Goal: Download file/media

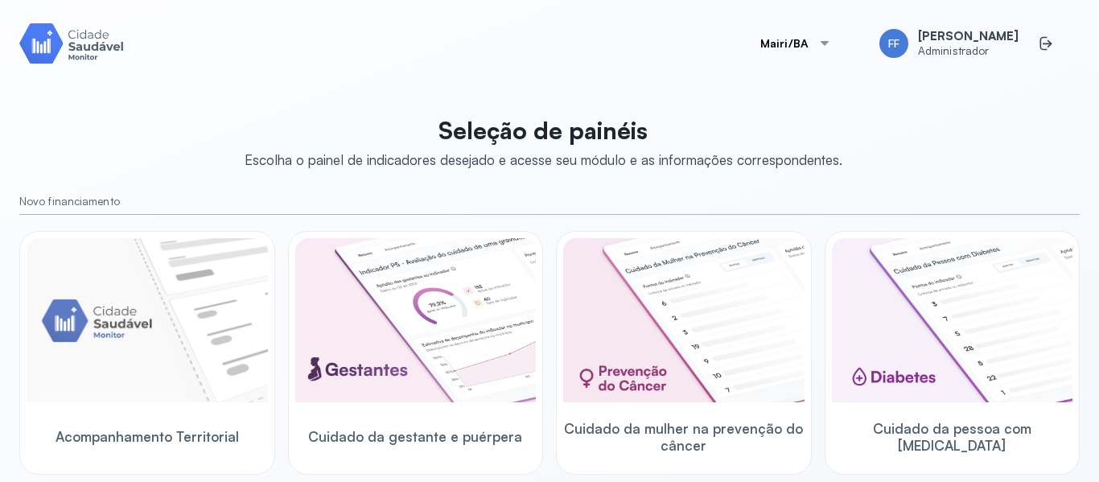
click at [884, 101] on div "[PERSON_NAME]/BA FF [PERSON_NAME] Administrador Seleção de painéis Escolha o pa…" at bounding box center [549, 240] width 1060 height 443
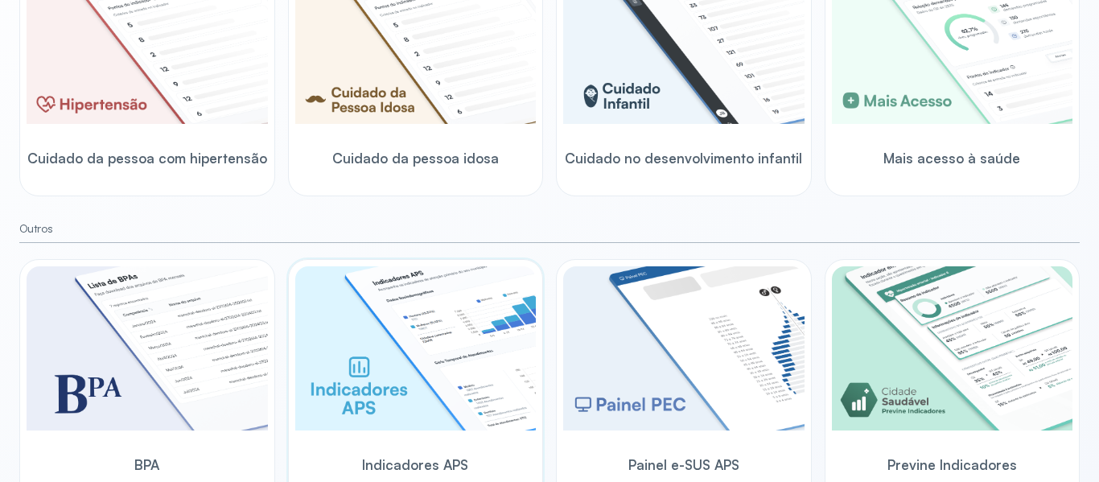
scroll to position [588, 0]
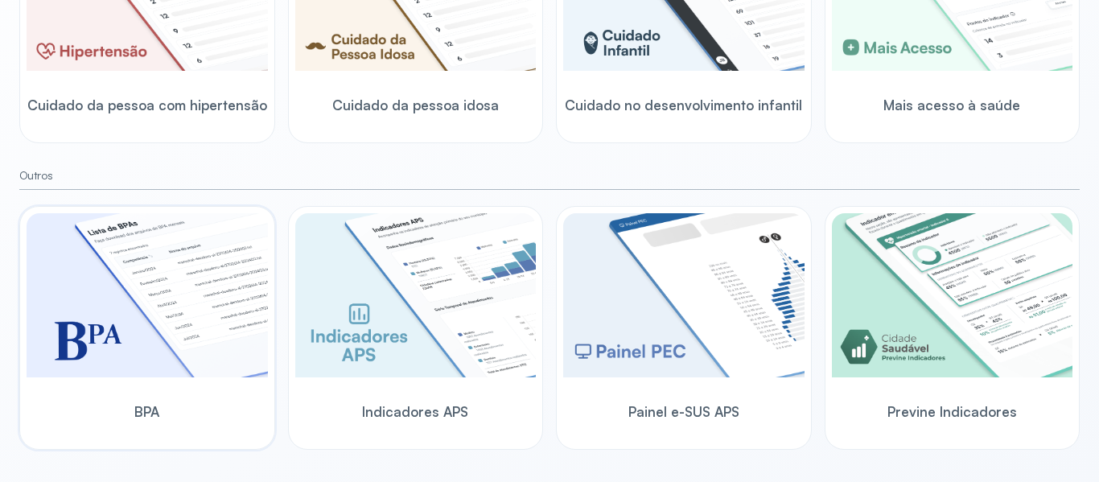
click at [177, 271] on img at bounding box center [147, 295] width 241 height 164
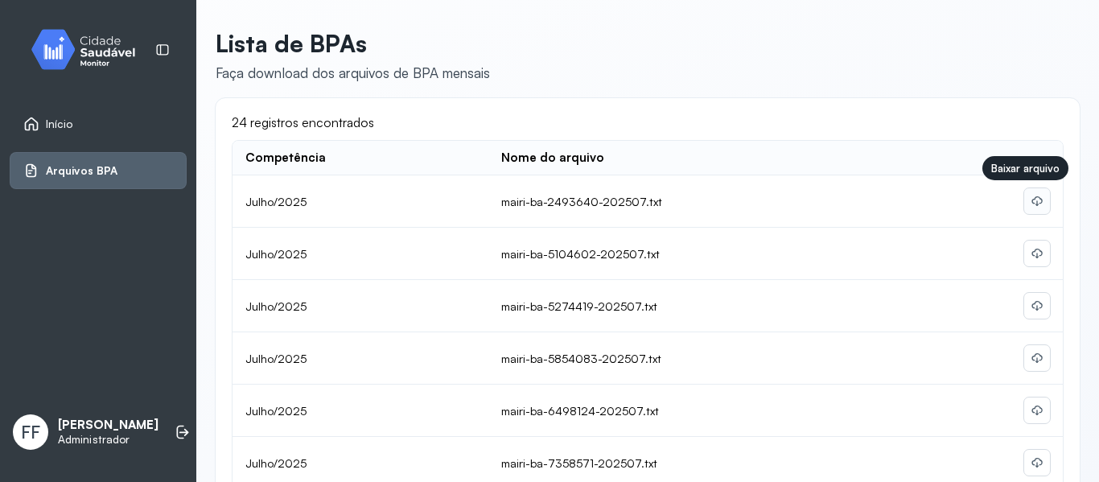
click at [1024, 200] on button at bounding box center [1037, 201] width 26 height 26
click at [1031, 254] on icon at bounding box center [1037, 253] width 13 height 13
click at [1031, 302] on icon at bounding box center [1037, 305] width 13 height 13
click at [1031, 353] on icon at bounding box center [1037, 358] width 13 height 13
click at [1031, 410] on icon at bounding box center [1037, 410] width 13 height 13
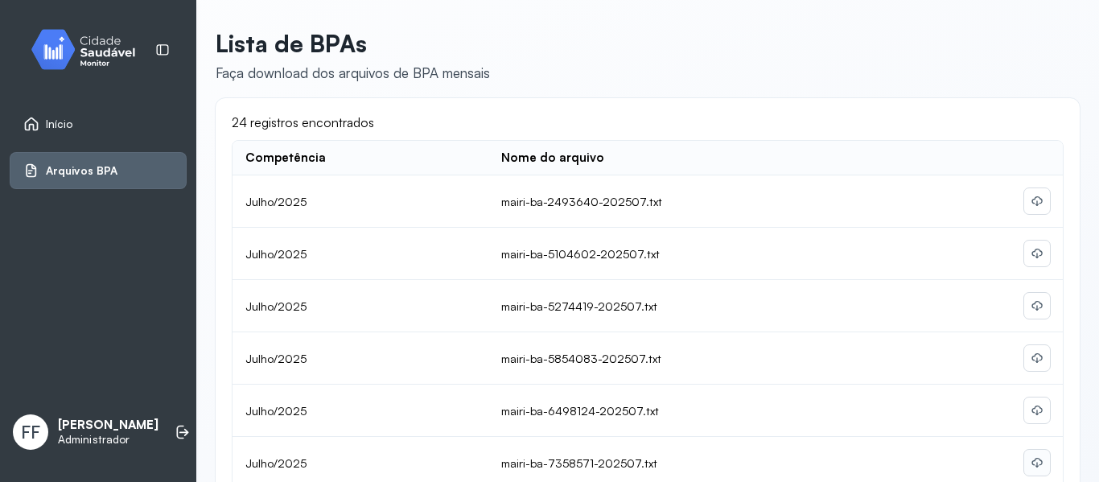
click at [1031, 463] on icon at bounding box center [1037, 462] width 13 height 13
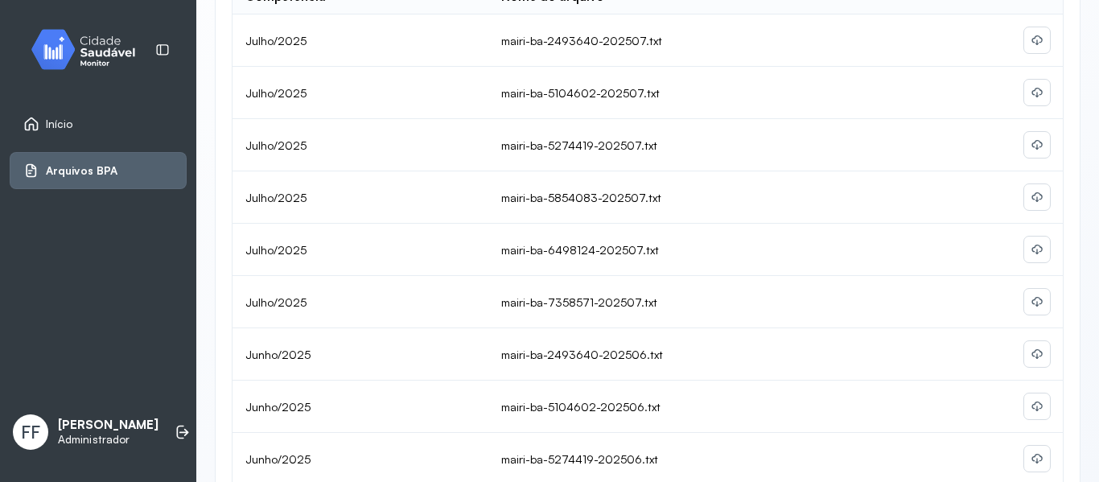
scroll to position [80, 0]
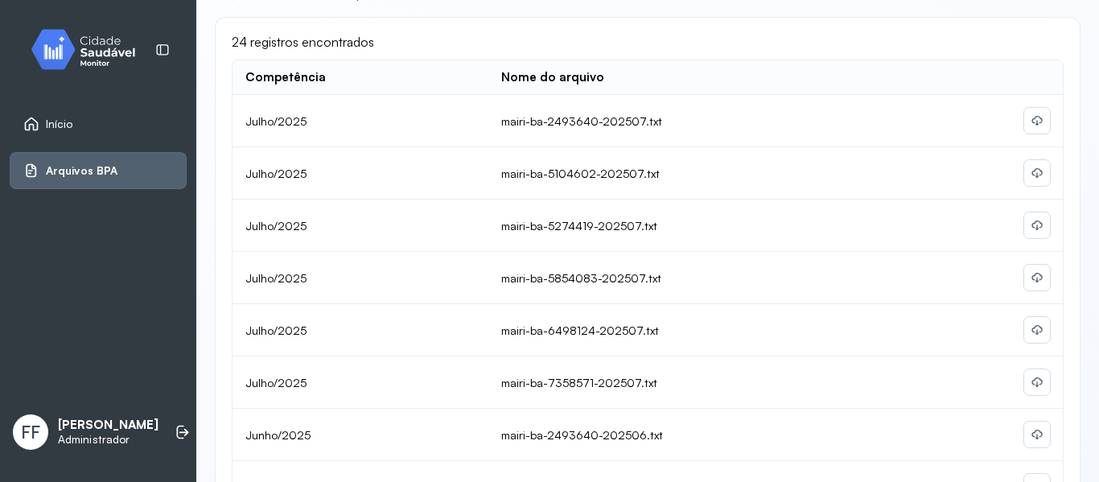
click at [107, 41] on img at bounding box center [89, 49] width 145 height 47
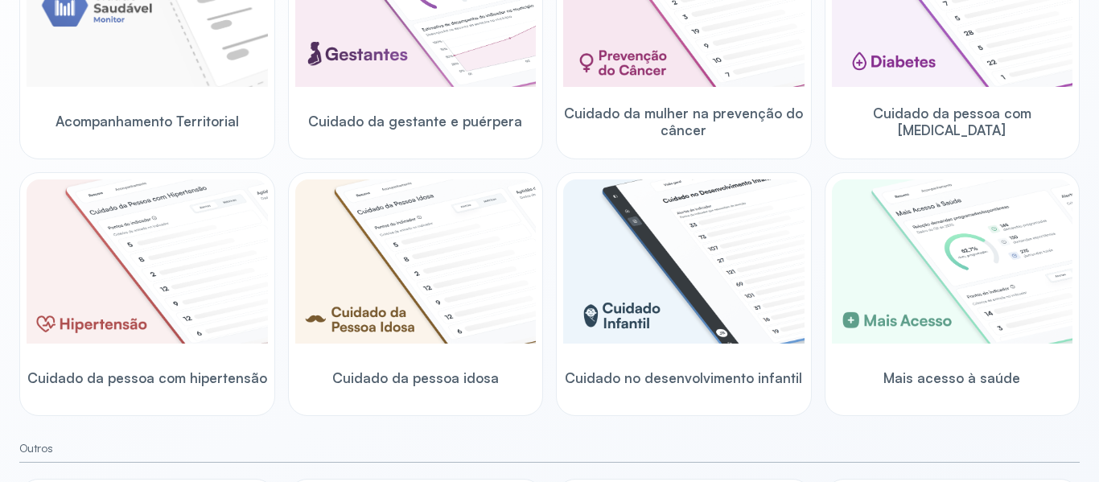
scroll to position [322, 0]
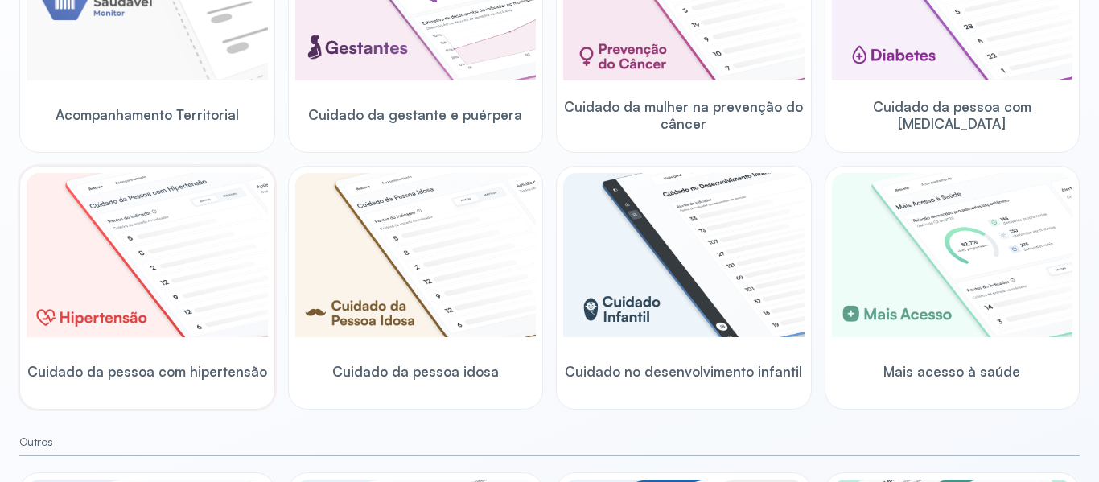
click at [154, 282] on img at bounding box center [147, 255] width 241 height 164
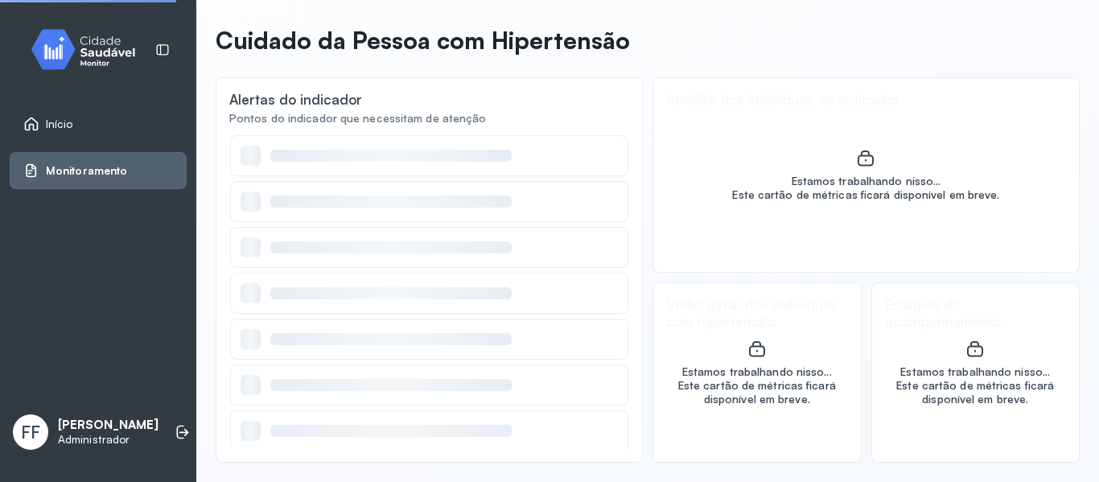
scroll to position [63, 0]
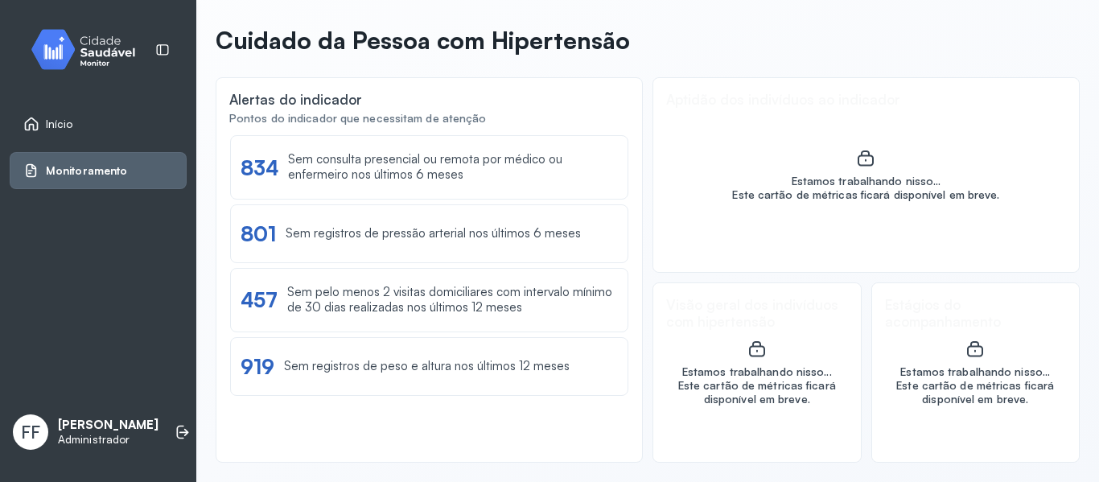
click at [103, 176] on span "Monitoramento" at bounding box center [86, 171] width 81 height 14
click at [81, 134] on div "Início" at bounding box center [98, 123] width 177 height 37
